Goal: Transaction & Acquisition: Book appointment/travel/reservation

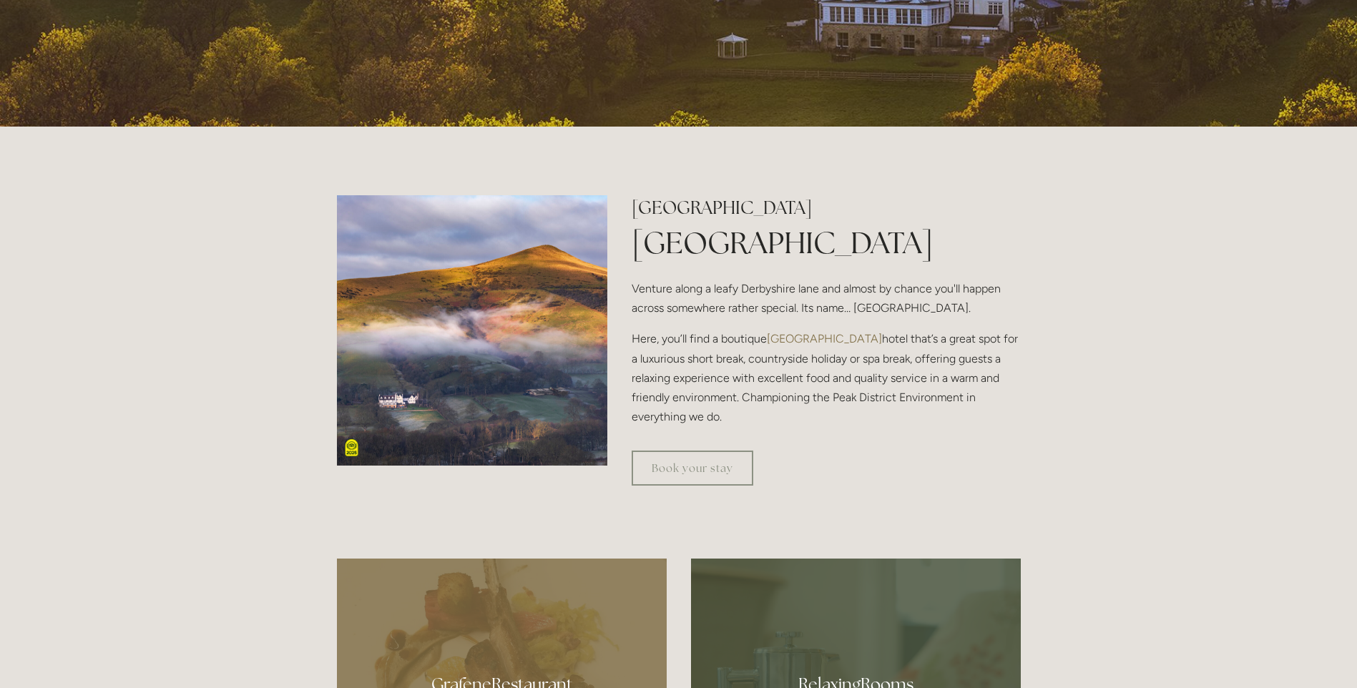
scroll to position [787, 0]
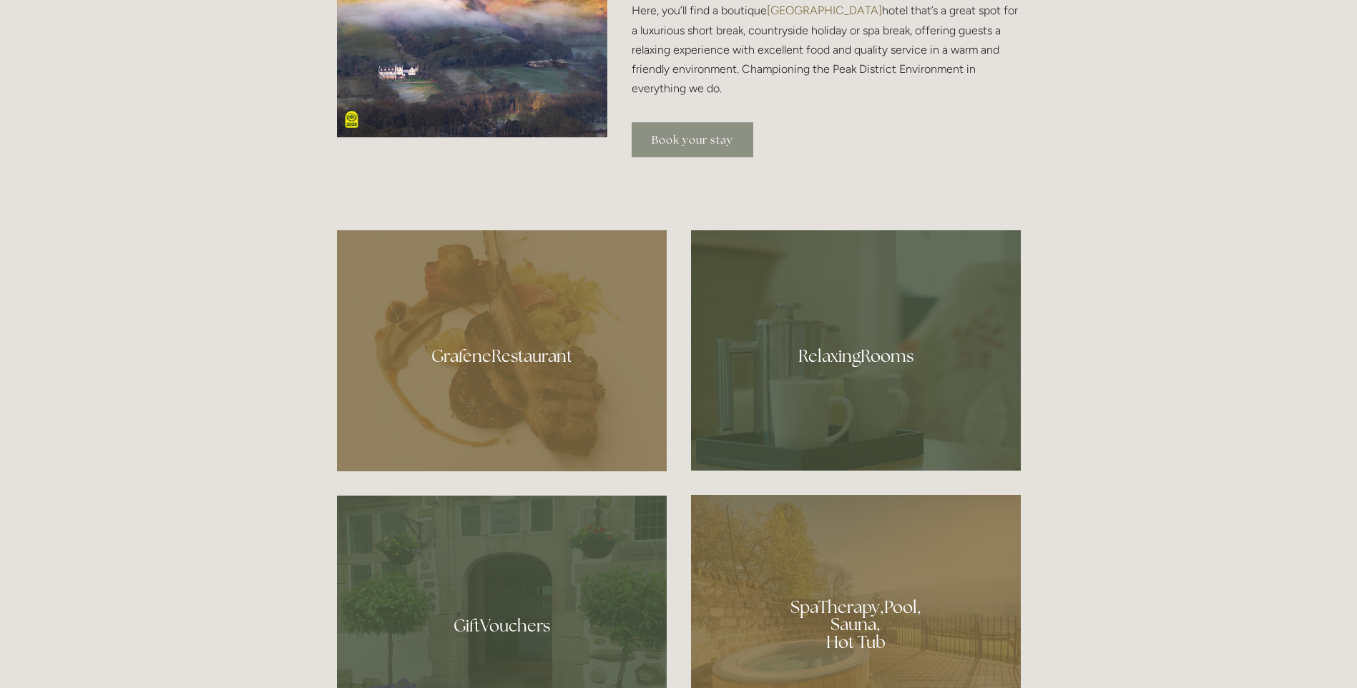
click at [676, 140] on link "Book your stay" at bounding box center [693, 139] width 122 height 35
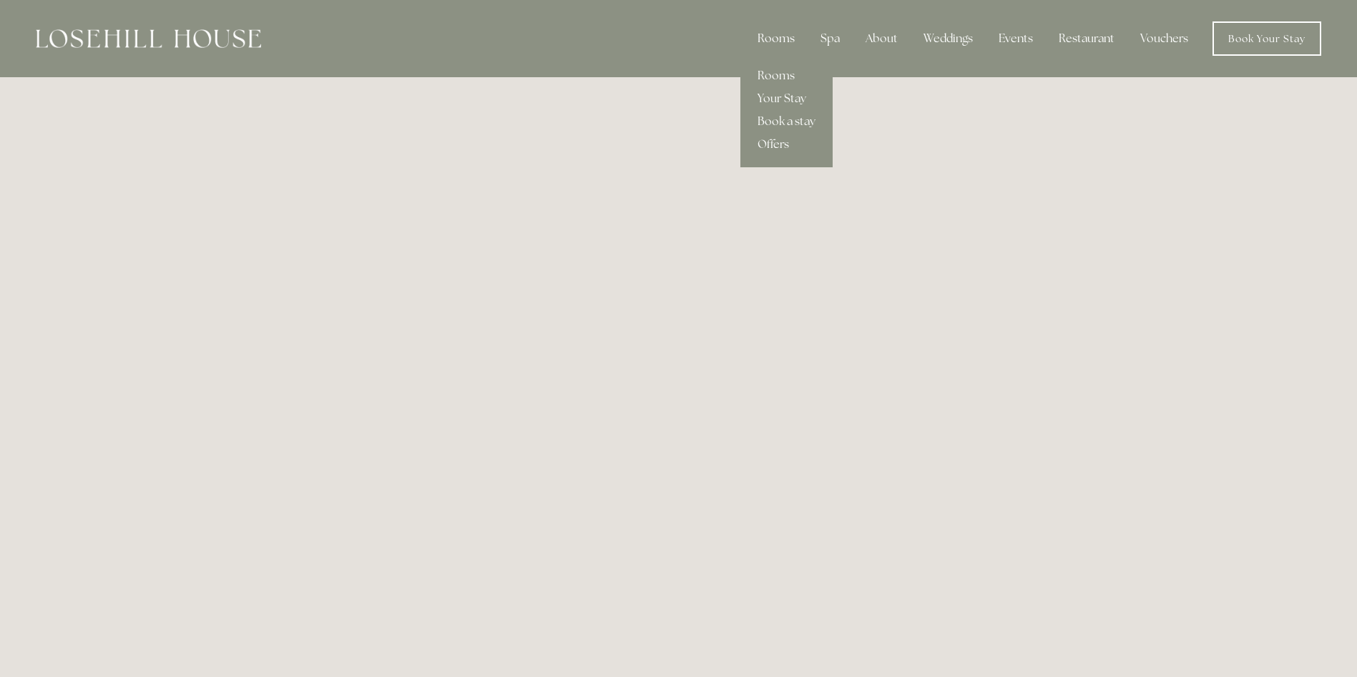
click at [785, 36] on div "Rooms" at bounding box center [776, 38] width 60 height 29
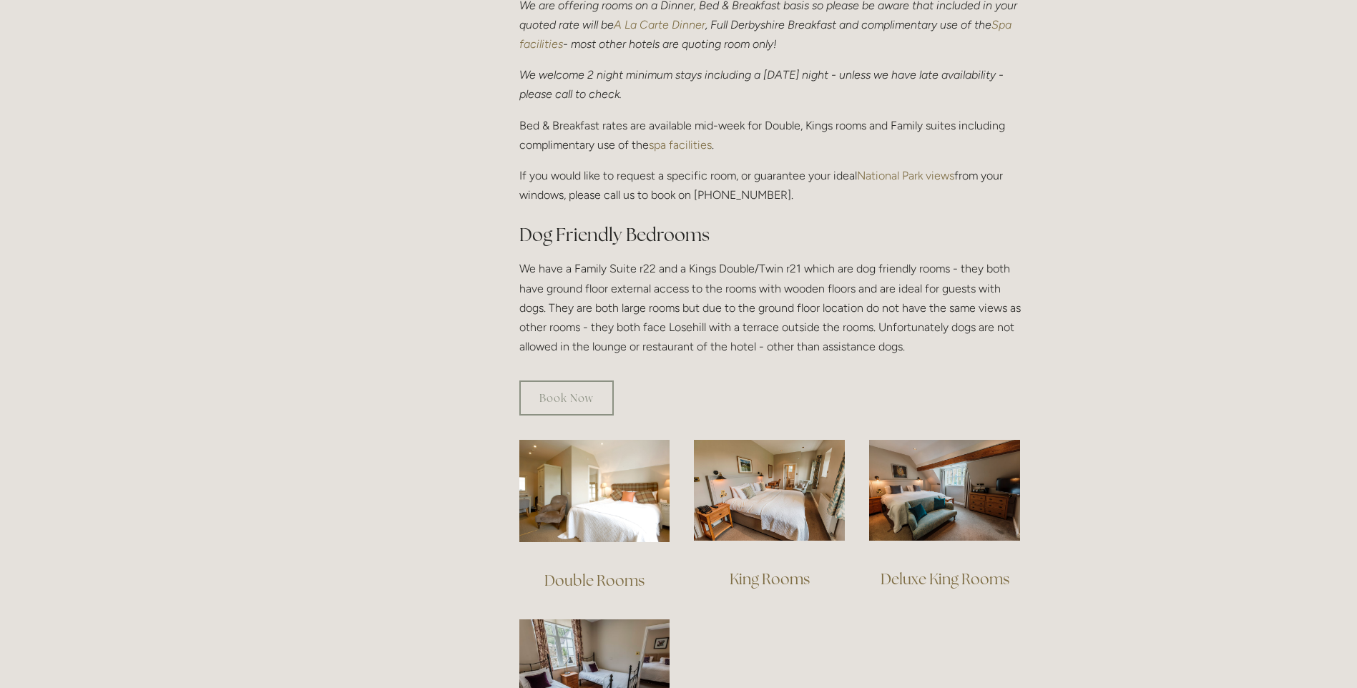
scroll to position [644, 0]
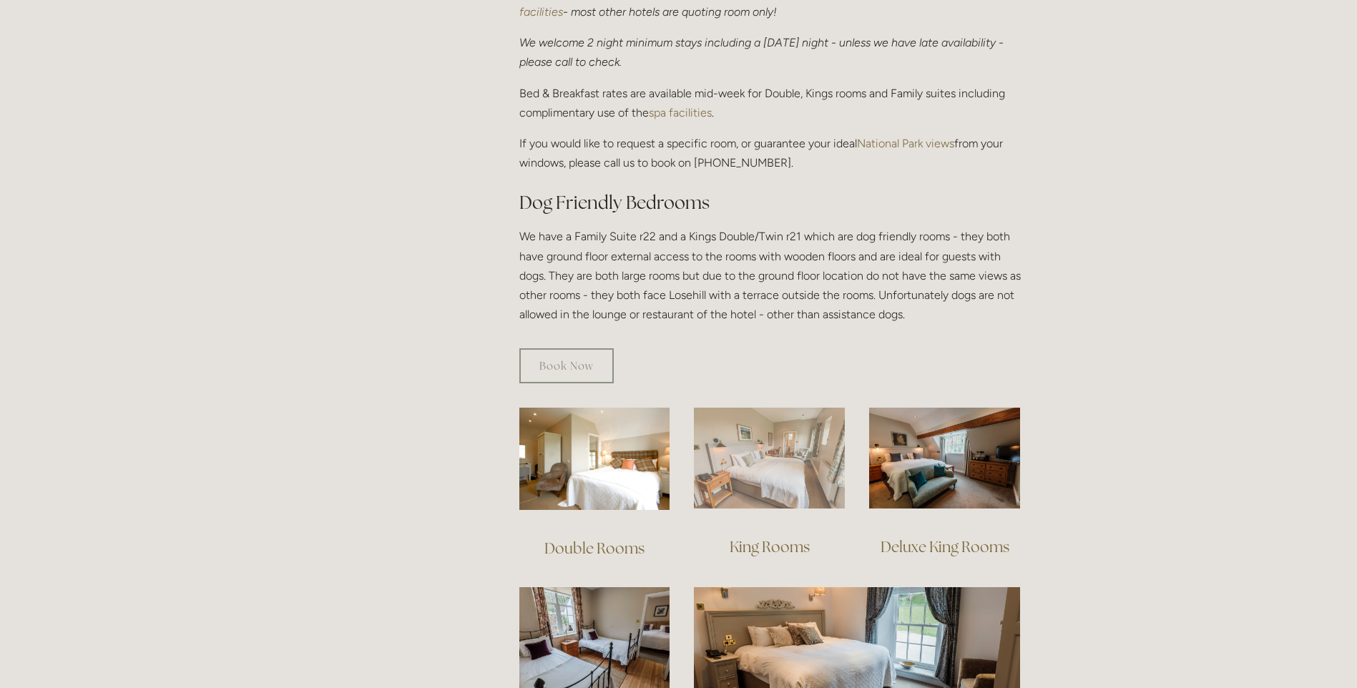
click at [758, 454] on img at bounding box center [769, 458] width 151 height 101
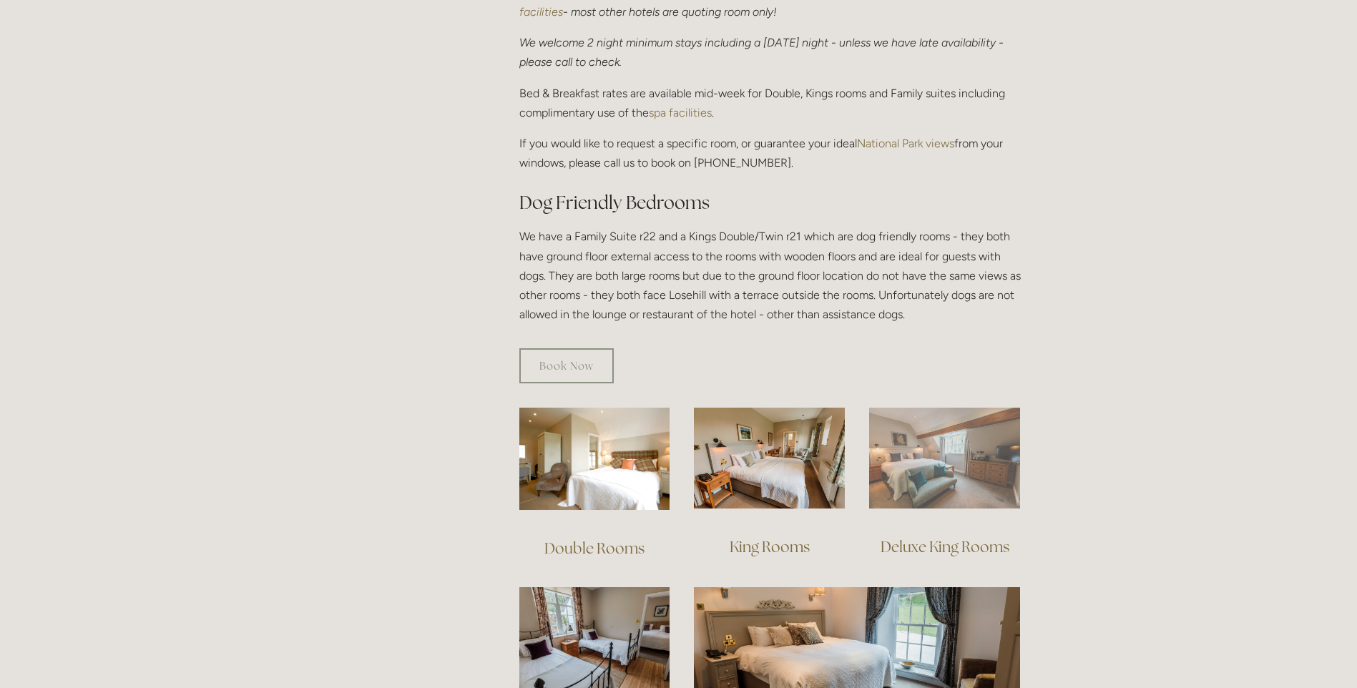
click at [928, 439] on img at bounding box center [944, 458] width 151 height 101
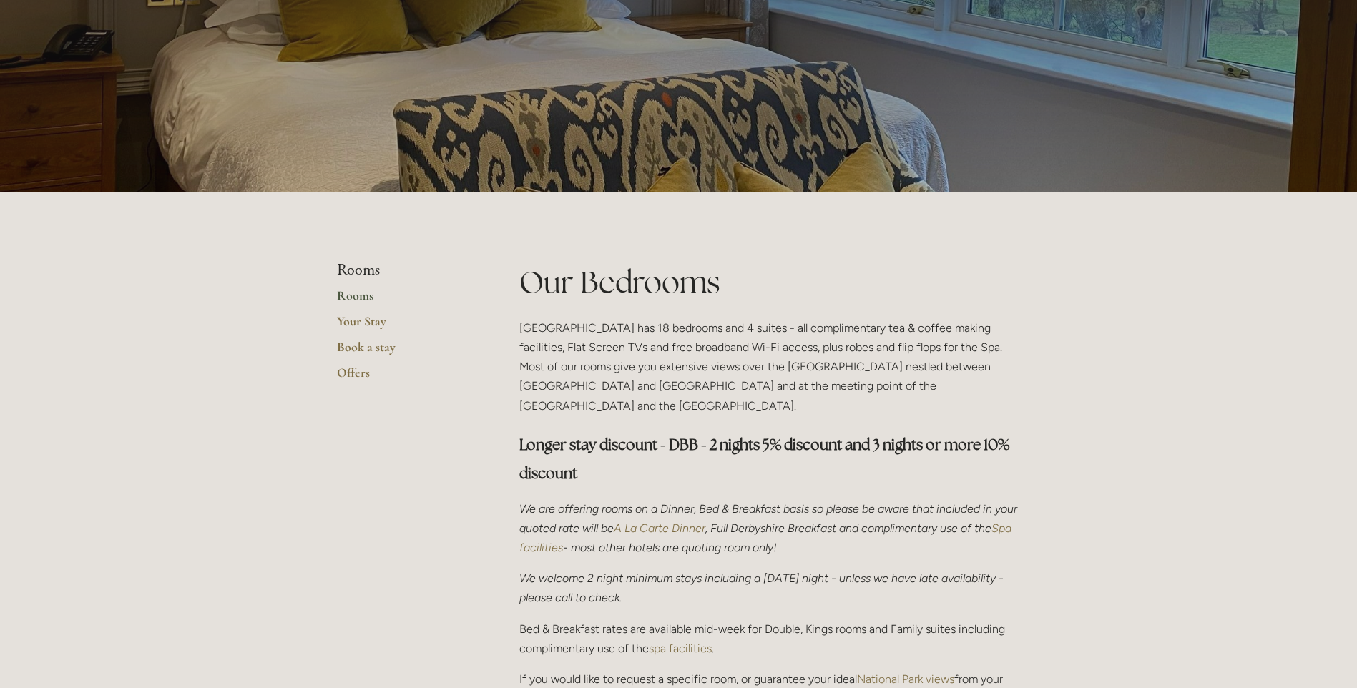
scroll to position [0, 0]
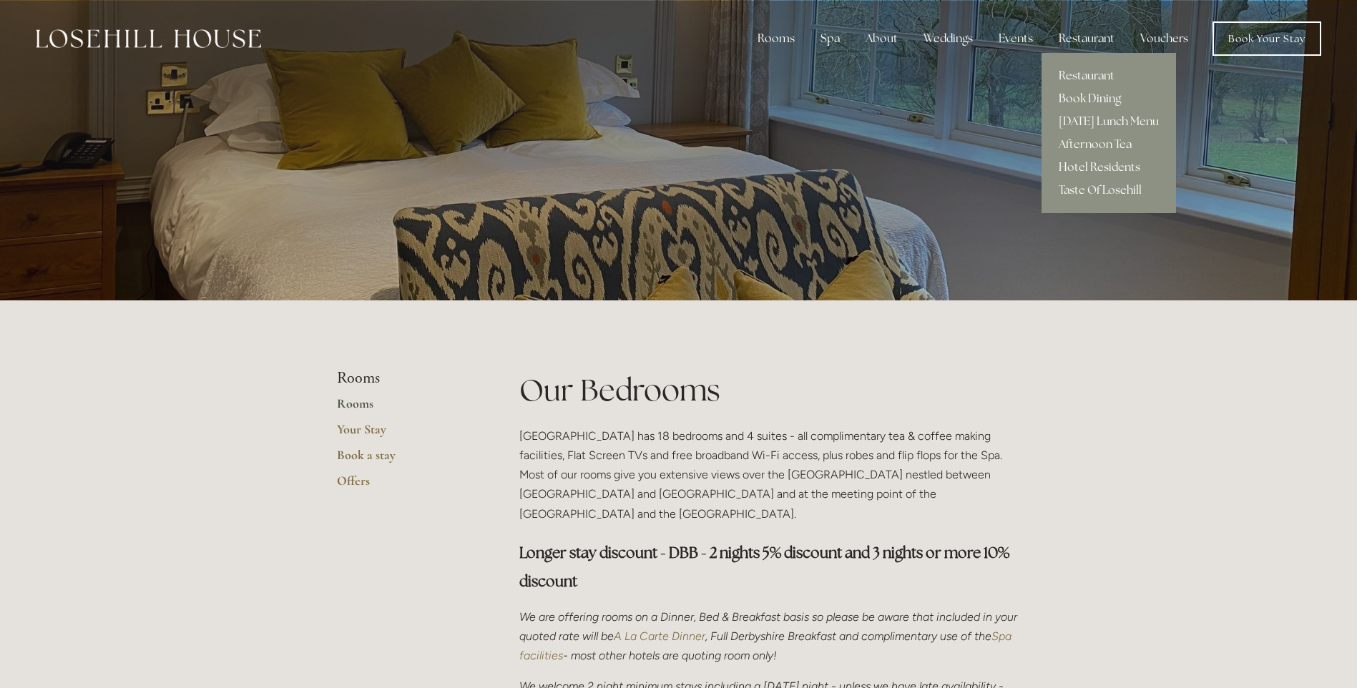
click at [1095, 97] on link "Book Dining" at bounding box center [1109, 98] width 134 height 23
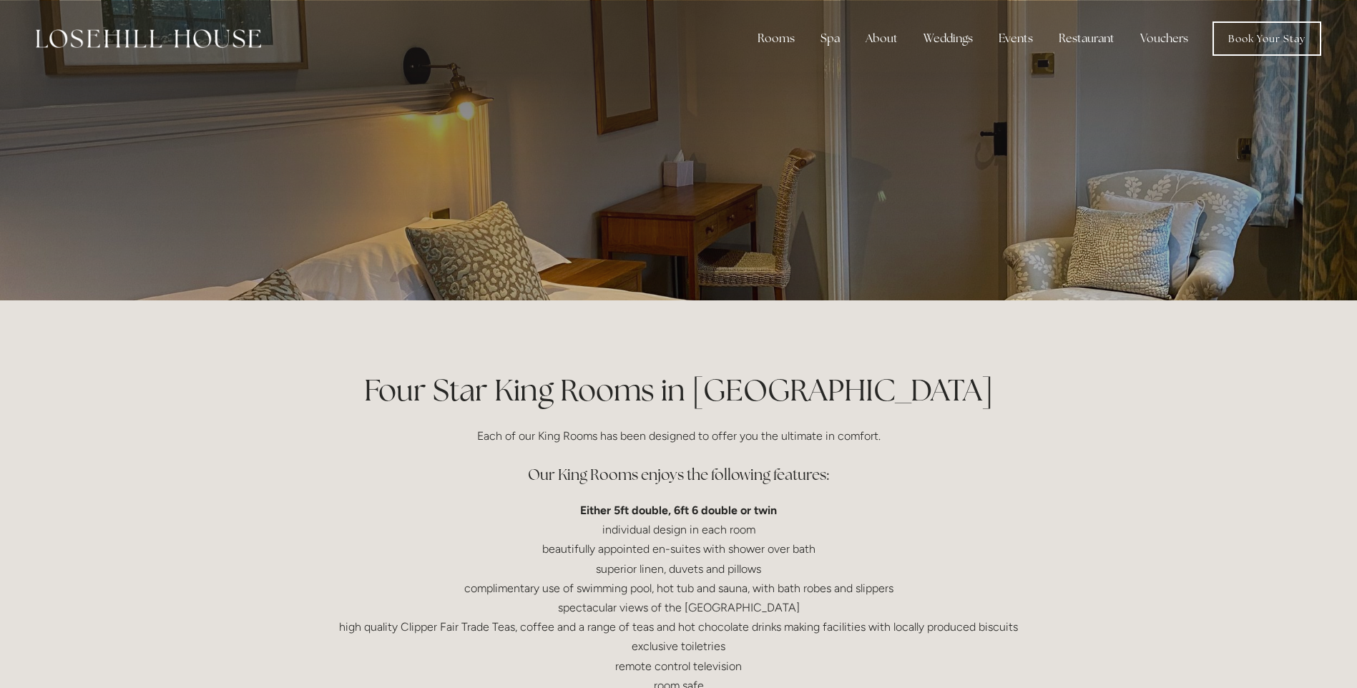
click at [745, 210] on div at bounding box center [679, 150] width 684 height 300
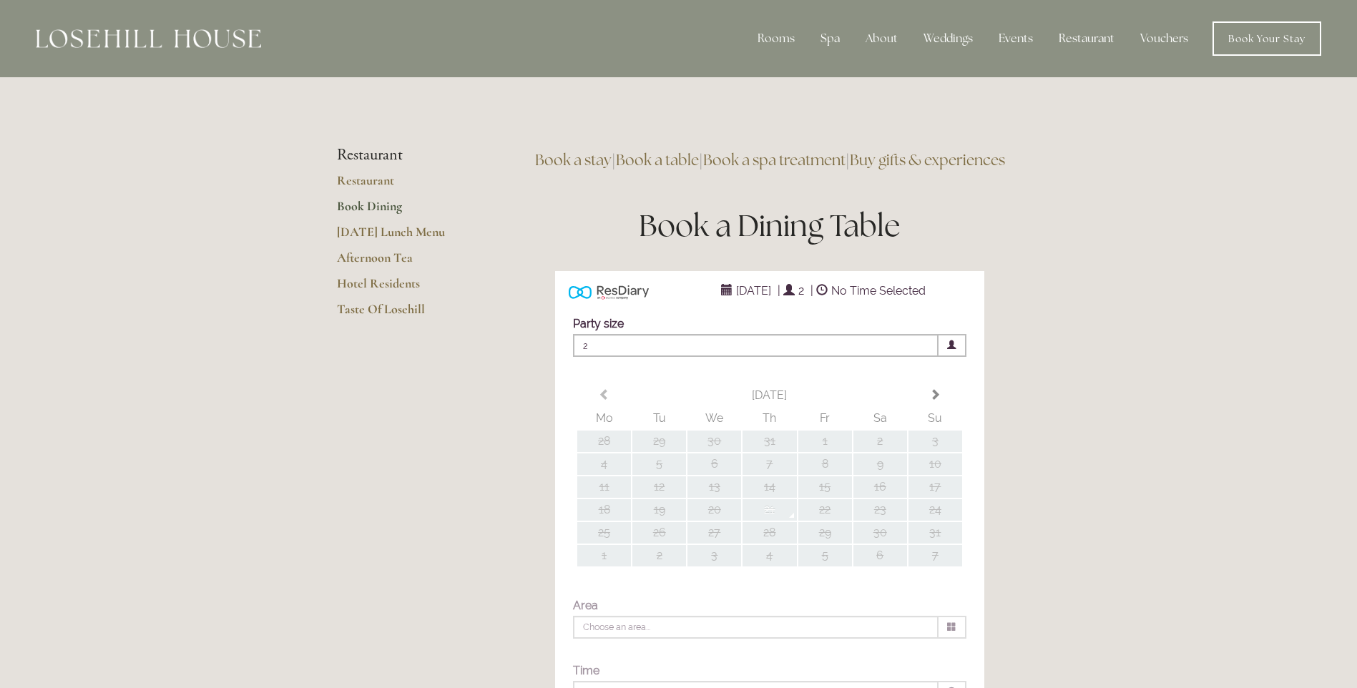
type input "Any Area"
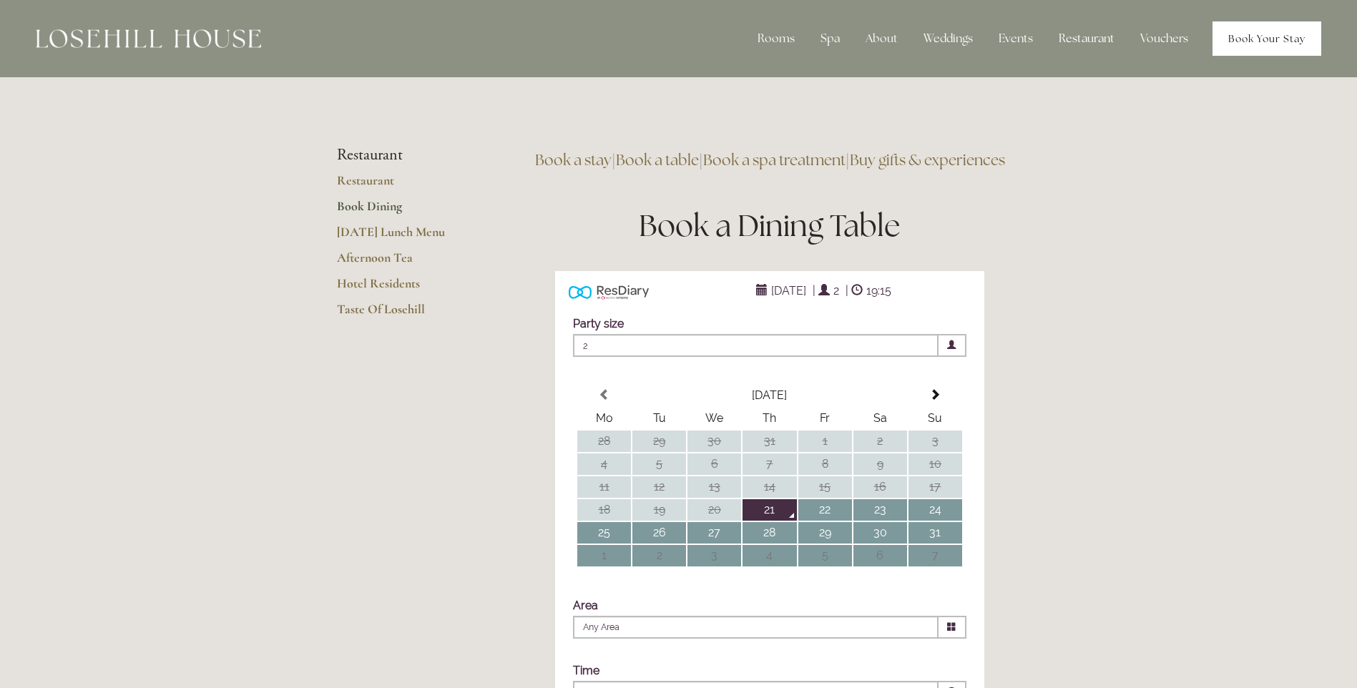
click at [1278, 34] on link "Book Your Stay" at bounding box center [1267, 38] width 109 height 34
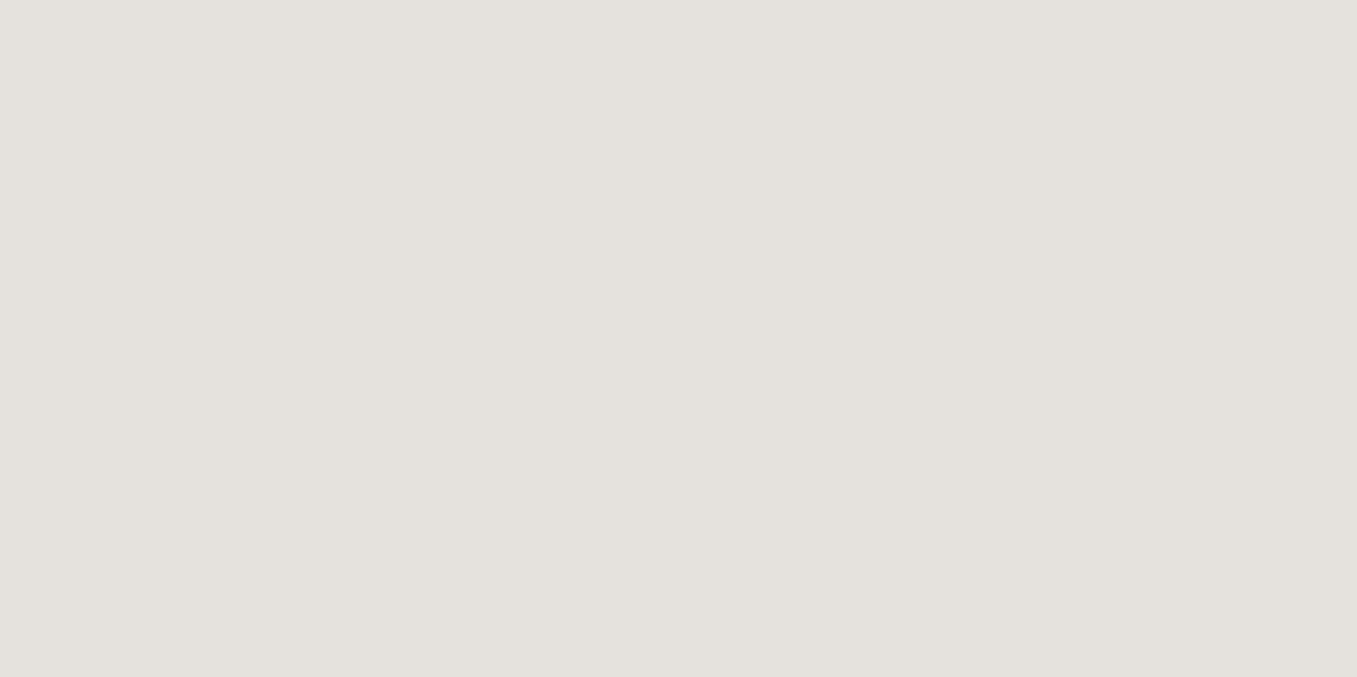
scroll to position [78, 0]
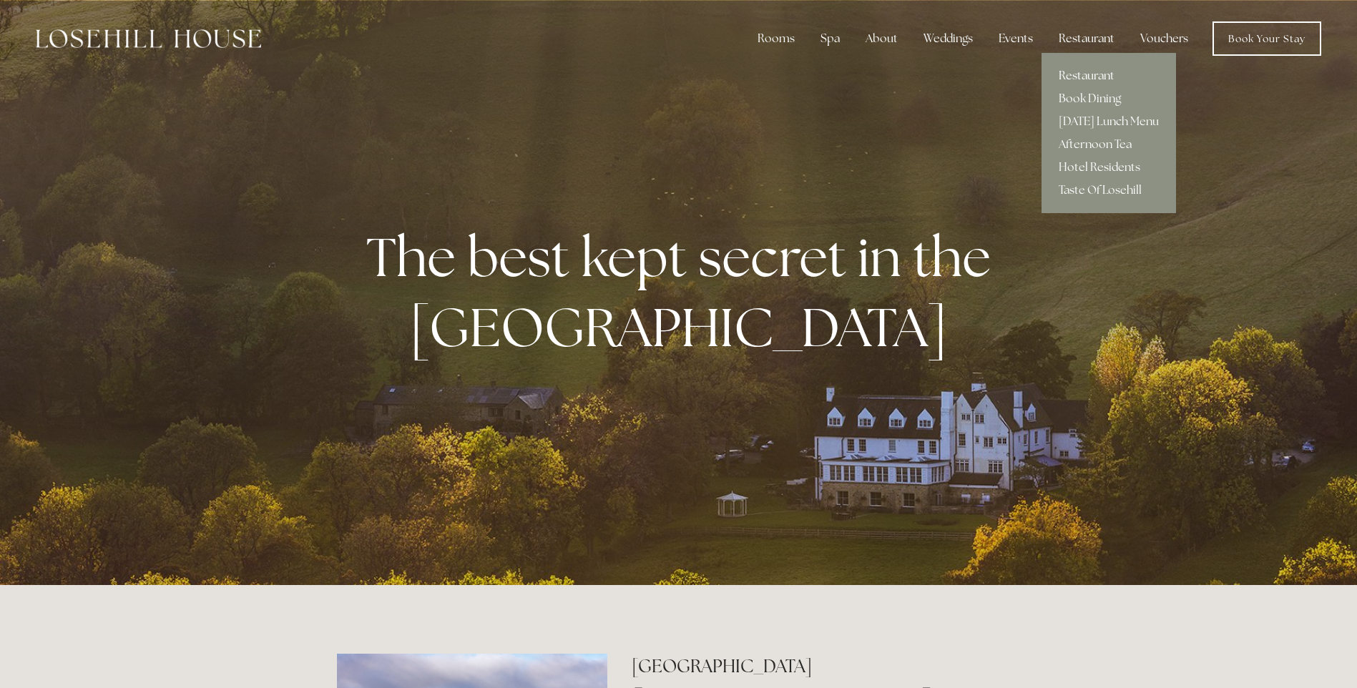
click at [1088, 77] on link "Restaurant" at bounding box center [1109, 75] width 134 height 23
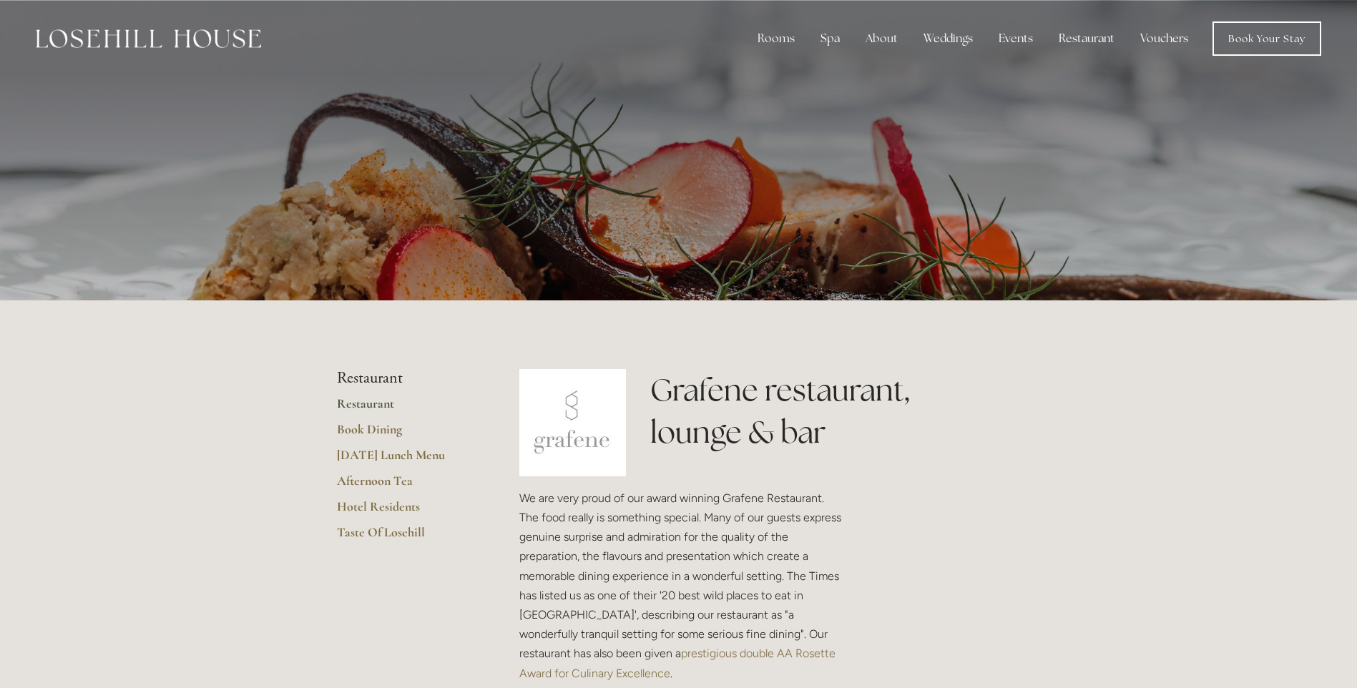
click at [374, 399] on link "Restaurant" at bounding box center [405, 409] width 137 height 26
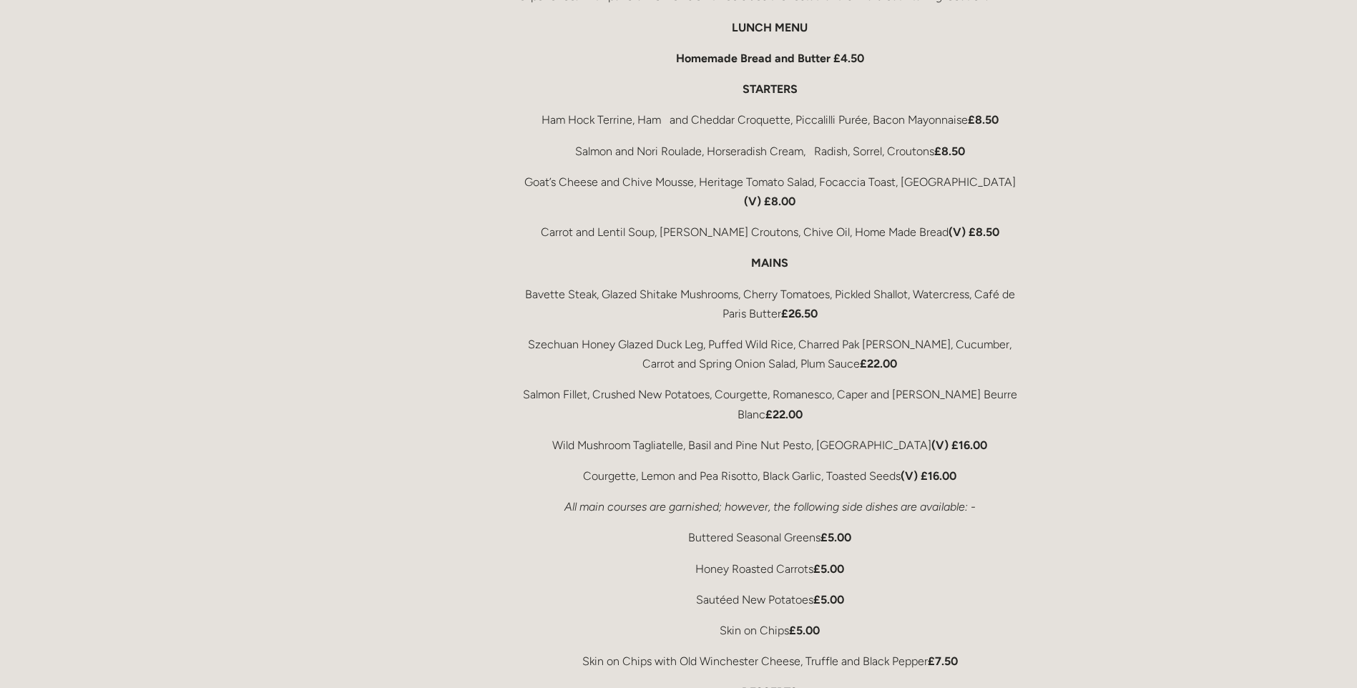
scroll to position [2432, 0]
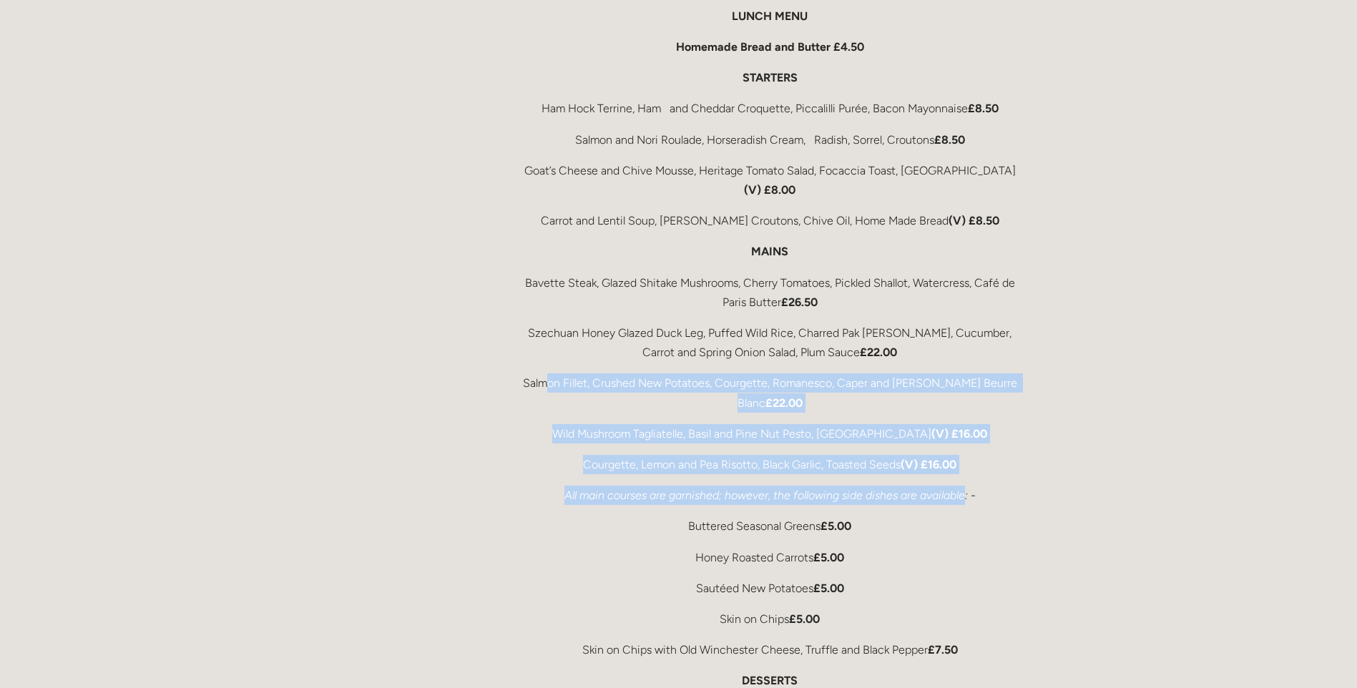
drag, startPoint x: 573, startPoint y: 356, endPoint x: 966, endPoint y: 454, distance: 404.6
click at [966, 454] on div "A Peak District Lunch The Grafene Restaurant must be one of the finest location…" at bounding box center [769, 429] width 501 height 1020
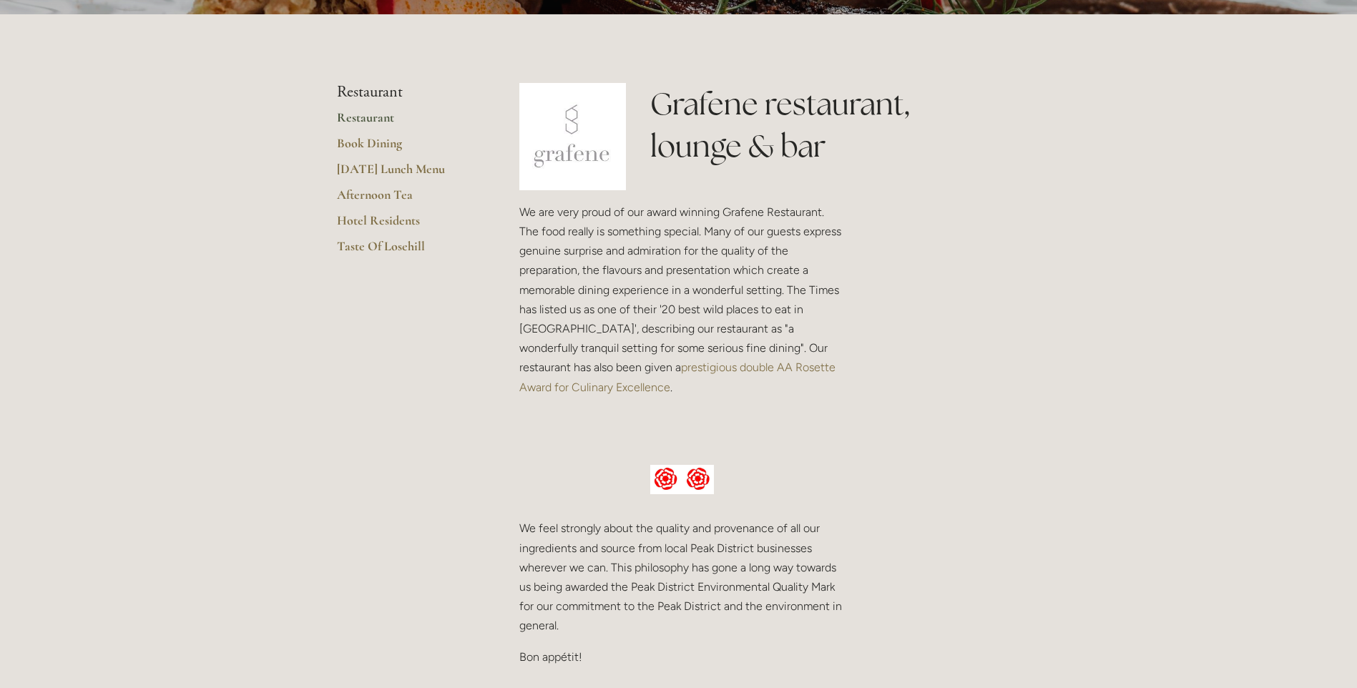
scroll to position [0, 0]
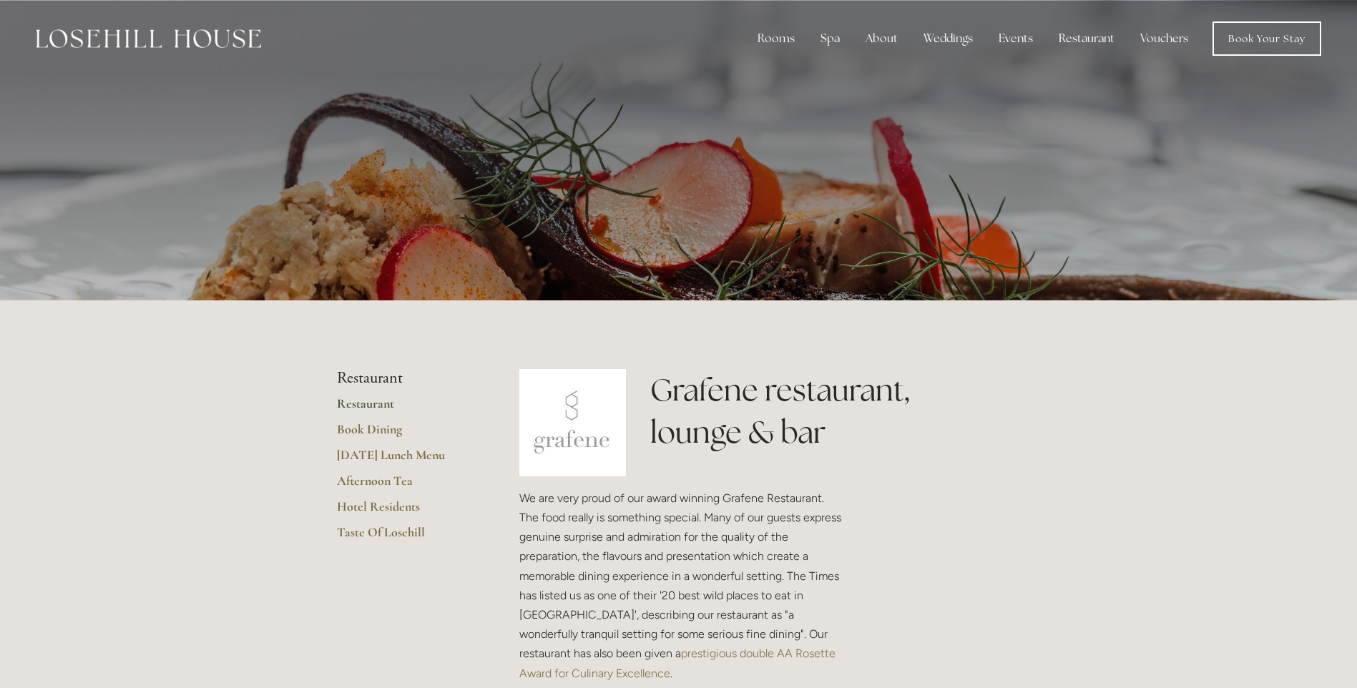
click at [95, 41] on img at bounding box center [148, 38] width 225 height 19
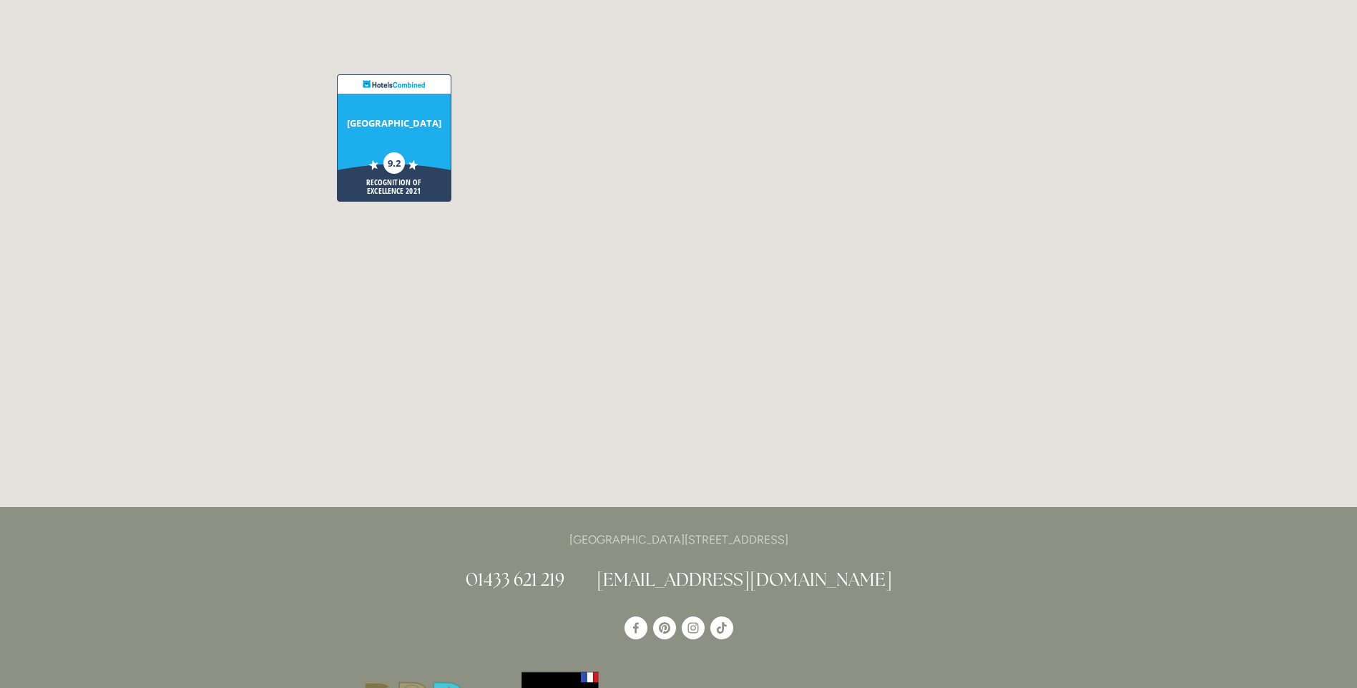
scroll to position [3649, 0]
